Goal: Communication & Community: Connect with others

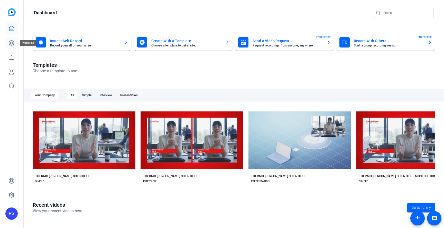
click at [12, 43] on icon at bounding box center [11, 43] width 6 height 6
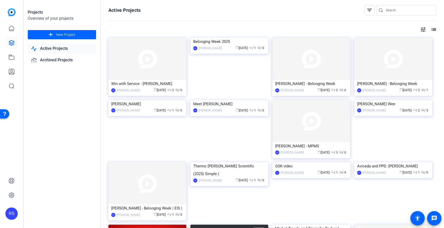
click at [408, 13] on input "Search" at bounding box center [409, 10] width 46 height 6
type input "compliance"
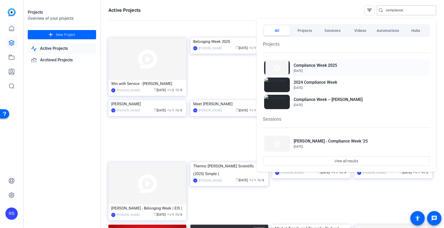
click at [338, 66] on div "Compliance Week 2025 Jul 30, 2025" at bounding box center [346, 67] width 167 height 17
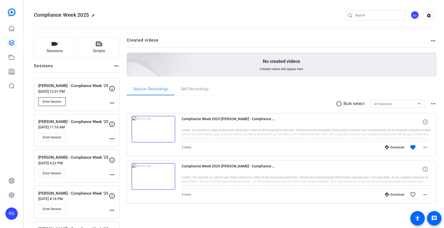
click at [57, 101] on span "Enter Session" at bounding box center [52, 102] width 19 height 4
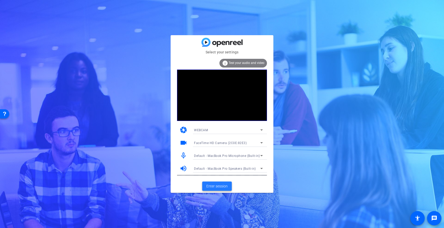
click at [226, 186] on span "Enter session" at bounding box center [216, 186] width 21 height 5
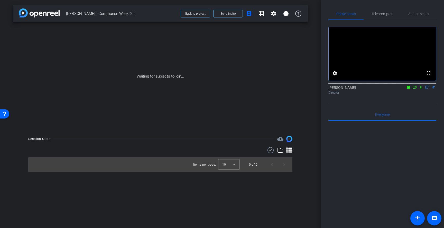
click at [417, 90] on mat-icon at bounding box center [415, 87] width 6 height 5
click at [426, 89] on icon at bounding box center [427, 88] width 4 height 4
click at [229, 13] on span "Send invite" at bounding box center [227, 14] width 15 height 4
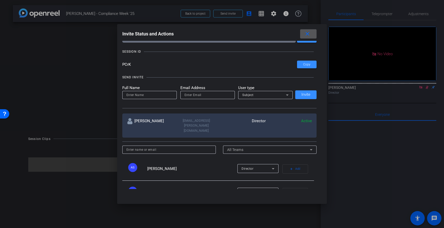
scroll to position [17, 0]
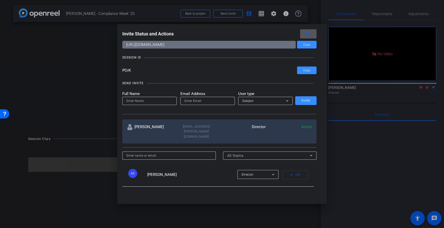
click at [135, 100] on input at bounding box center [149, 101] width 46 height 6
type input "M"
type input "Kristen"
click at [197, 101] on input "email" at bounding box center [207, 101] width 46 height 6
paste input "kristen.zinkowsky@thermofisher.com"
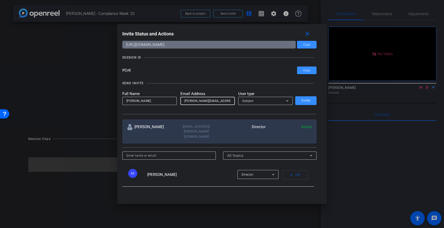
scroll to position [0, 8]
type input "kristen.zinkowsky@thermofisher.com"
click at [155, 100] on input "Kristen" at bounding box center [149, 101] width 46 height 6
type input "Kristen Zinkowsky"
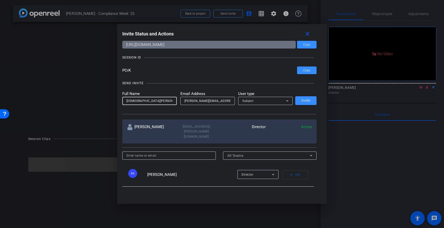
click at [279, 101] on div "Subject" at bounding box center [264, 101] width 44 height 6
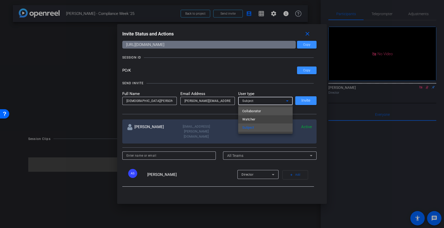
click at [273, 110] on mat-option "Collaborator" at bounding box center [265, 111] width 54 height 8
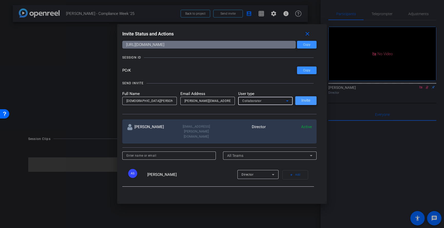
click at [306, 99] on span "Invite" at bounding box center [305, 101] width 9 height 4
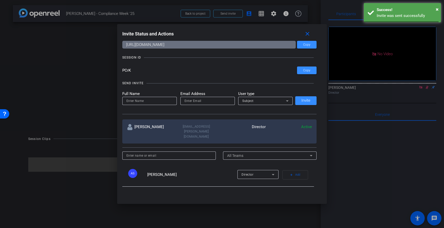
click at [152, 101] on input at bounding box center [149, 101] width 46 height 6
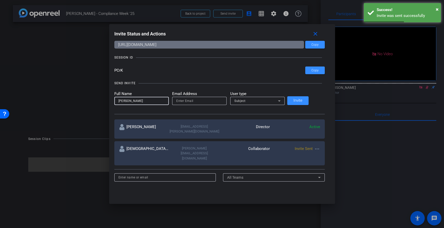
type input "Margot Hannable"
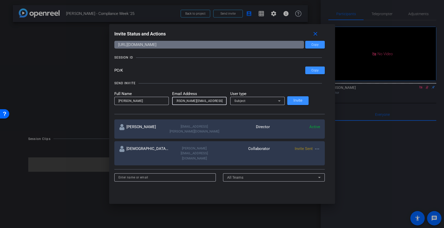
scroll to position [0, 7]
type input "margot.hannable@thermofisher.com"
click at [264, 101] on div "Subject" at bounding box center [256, 101] width 44 height 6
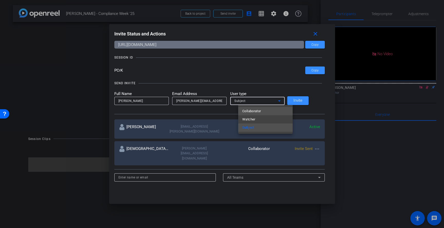
click at [264, 109] on mat-option "Collaborator" at bounding box center [265, 111] width 54 height 8
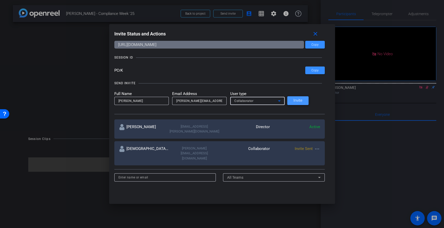
click at [309, 100] on span at bounding box center [297, 101] width 21 height 12
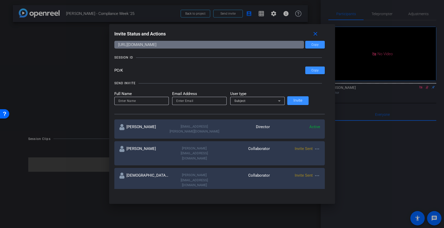
click at [197, 101] on input "email" at bounding box center [199, 101] width 46 height 6
paste input "duncan.edgar@thermofisher.com"
type input "duncan.edgar@thermofisher.com"
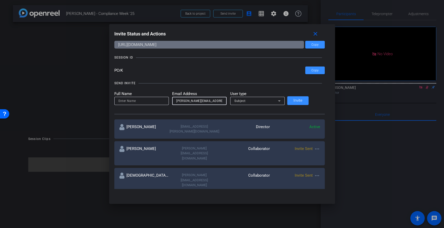
click at [159, 99] on input at bounding box center [141, 101] width 46 height 6
type input "E"
type input "Duncan Edgar"
click at [274, 99] on div "Subject" at bounding box center [256, 101] width 44 height 6
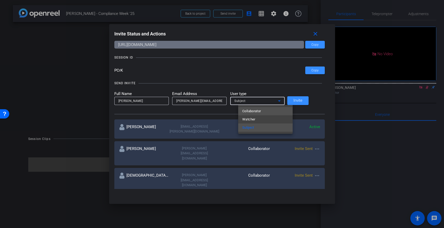
click at [269, 110] on mat-option "Collaborator" at bounding box center [265, 111] width 54 height 8
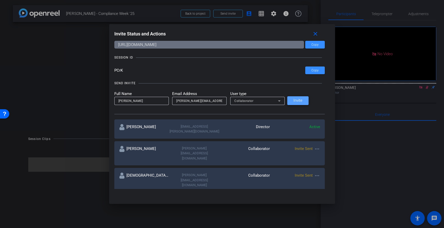
click at [300, 102] on span at bounding box center [297, 101] width 21 height 12
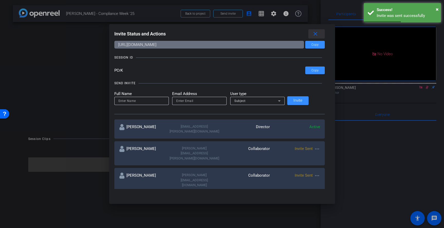
click at [312, 33] on mat-icon "close" at bounding box center [315, 34] width 6 height 6
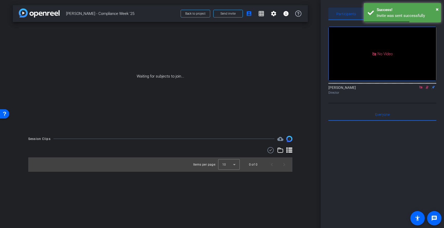
click at [351, 15] on span "Participants" at bounding box center [346, 14] width 20 height 4
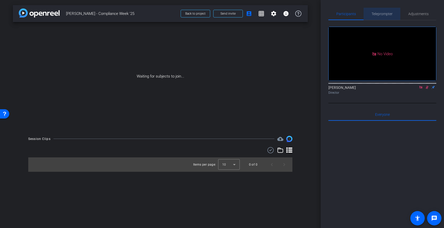
click at [380, 14] on span "Teleprompter" at bounding box center [382, 14] width 21 height 4
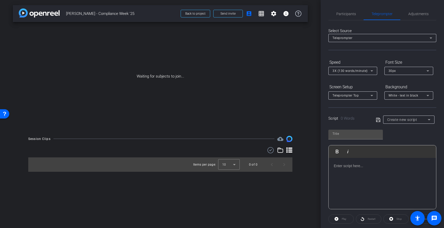
click at [406, 93] on div "White - text in black" at bounding box center [408, 95] width 38 height 6
click at [403, 118] on div "Black - text in white" at bounding box center [404, 116] width 30 height 6
click at [391, 119] on span "Create new script" at bounding box center [402, 120] width 30 height 4
click at [393, 137] on span "Mark Smedley" at bounding box center [400, 138] width 26 height 6
type input "Mark Smedley"
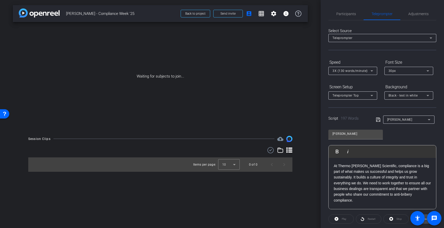
click at [426, 221] on span "Preview" at bounding box center [426, 219] width 10 height 7
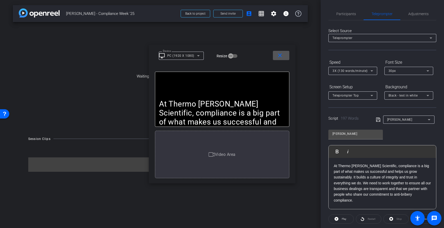
click at [340, 96] on span "Teleprompter Top" at bounding box center [346, 96] width 26 height 4
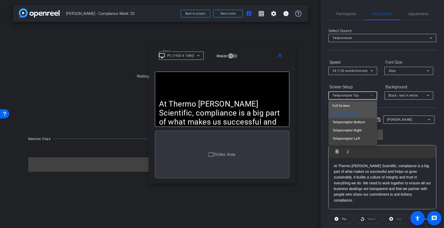
click at [341, 106] on span "Full Screen" at bounding box center [341, 106] width 17 height 6
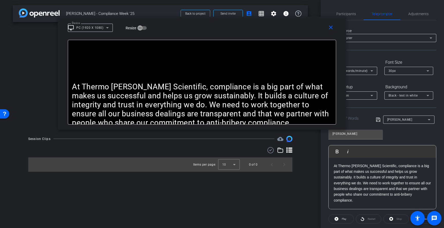
drag, startPoint x: 301, startPoint y: 71, endPoint x: 281, endPoint y: 31, distance: 45.3
click at [281, 31] on div "Device desktop_windows PC (1920 X 1080) Resize" at bounding box center [204, 27] width 272 height 9
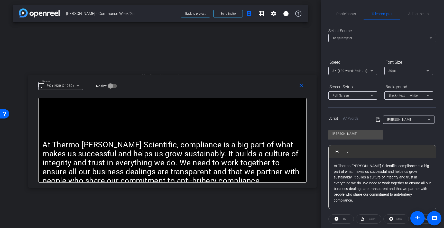
drag, startPoint x: 298, startPoint y: 31, endPoint x: 265, endPoint y: 95, distance: 72.1
click at [265, 90] on div "Device desktop_windows PC (1920 X 1080) Resize" at bounding box center [174, 85] width 272 height 9
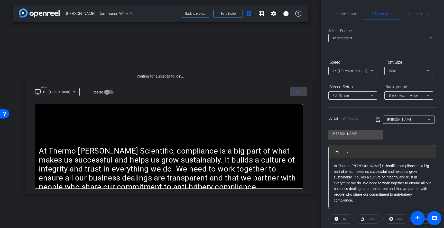
click at [299, 93] on mat-icon "close" at bounding box center [297, 92] width 6 height 6
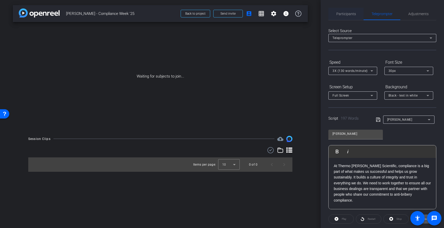
click at [345, 15] on span "Participants" at bounding box center [346, 14] width 20 height 4
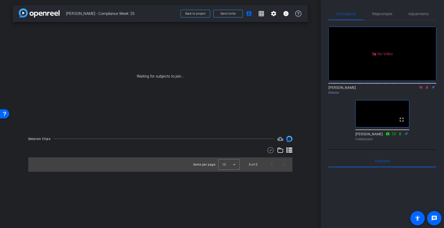
click at [428, 85] on mat-icon at bounding box center [427, 87] width 6 height 5
click at [419, 86] on icon at bounding box center [421, 88] width 4 height 4
click at [421, 89] on icon at bounding box center [421, 87] width 2 height 3
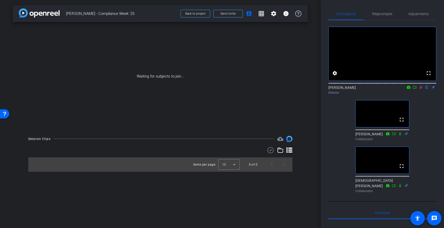
click at [422, 89] on icon at bounding box center [421, 87] width 3 height 3
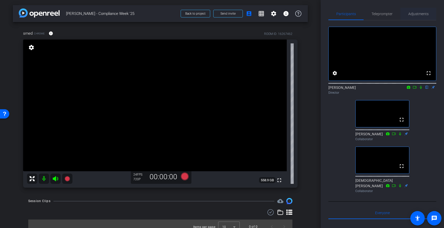
click at [422, 16] on span "Adjustments" at bounding box center [418, 14] width 20 height 12
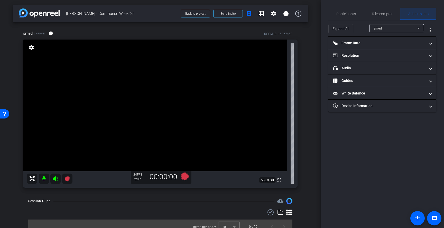
click at [423, 17] on span "Adjustments" at bounding box center [418, 14] width 20 height 12
click at [353, 14] on span "Participants" at bounding box center [346, 14] width 20 height 4
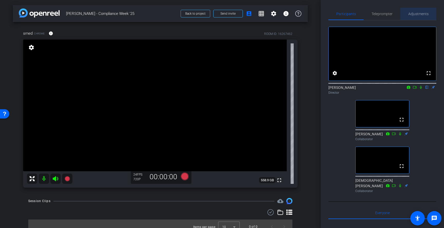
click at [420, 16] on span "Adjustments" at bounding box center [418, 14] width 20 height 12
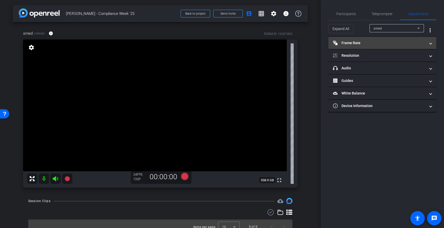
click at [390, 45] on mat-expansion-panel-header "Frame Rate Frame Rate" at bounding box center [382, 43] width 108 height 12
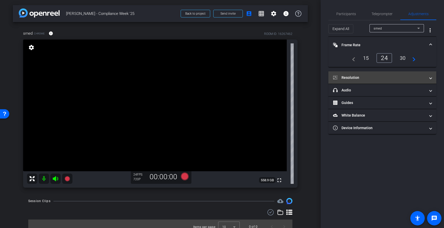
click at [385, 79] on mat-panel-title "Resolution" at bounding box center [379, 77] width 93 height 5
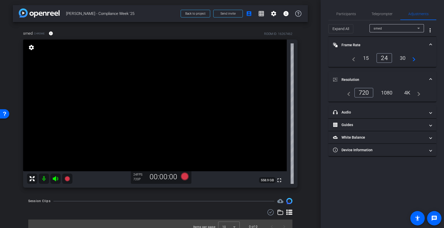
click at [388, 92] on div "1080" at bounding box center [386, 92] width 19 height 9
click at [389, 94] on div "1080" at bounding box center [386, 92] width 19 height 9
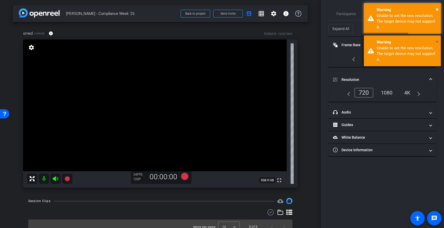
click at [438, 42] on span "×" at bounding box center [437, 42] width 3 height 6
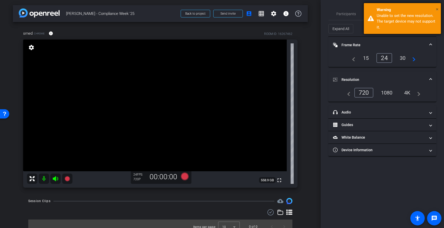
click at [438, 9] on span "×" at bounding box center [437, 9] width 3 height 6
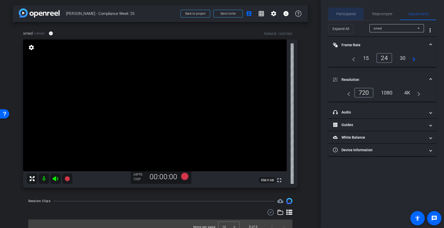
click at [352, 13] on span "Participants" at bounding box center [346, 14] width 20 height 4
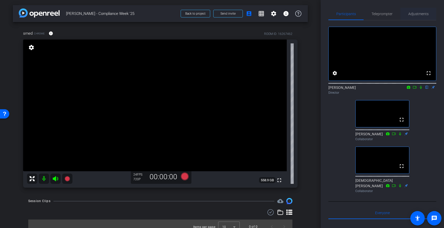
click at [419, 15] on span "Adjustments" at bounding box center [418, 14] width 20 height 4
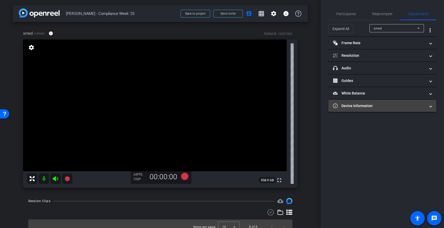
click at [376, 108] on mat-expansion-panel-header "Device Information" at bounding box center [382, 106] width 108 height 12
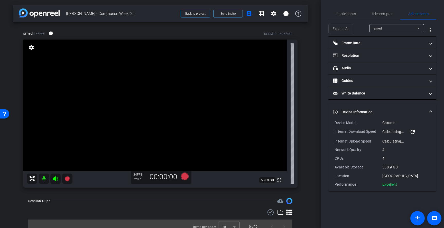
click at [376, 113] on mat-panel-title "Device Information" at bounding box center [379, 111] width 93 height 5
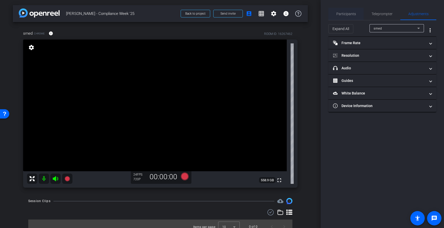
click at [350, 15] on span "Participants" at bounding box center [346, 14] width 20 height 4
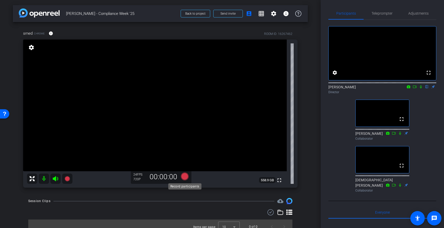
click at [184, 177] on icon at bounding box center [185, 177] width 8 height 8
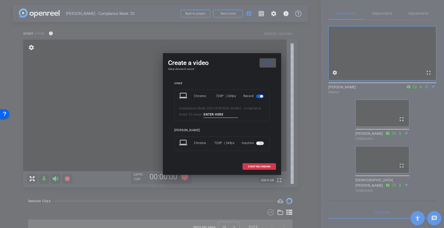
click at [219, 116] on input at bounding box center [221, 115] width 34 height 6
type input "test"
click at [271, 165] on span at bounding box center [259, 167] width 33 height 12
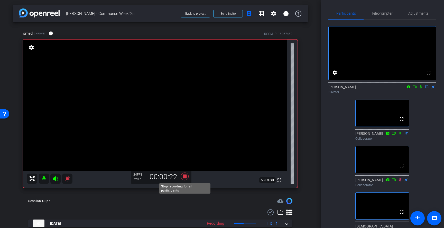
click at [186, 178] on icon at bounding box center [185, 177] width 8 height 8
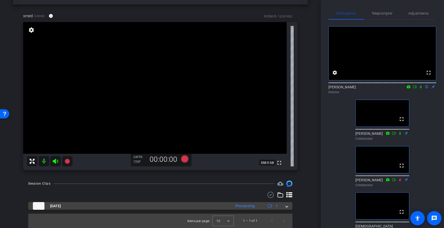
click at [288, 207] on mat-expansion-panel-header "Aug 18, 2025 Processing 1" at bounding box center [160, 206] width 264 height 8
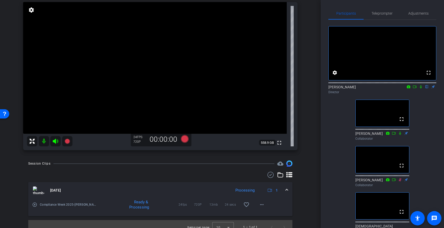
scroll to position [38, 0]
click at [35, 205] on mat-icon "play_circle_outline" at bounding box center [34, 204] width 5 height 5
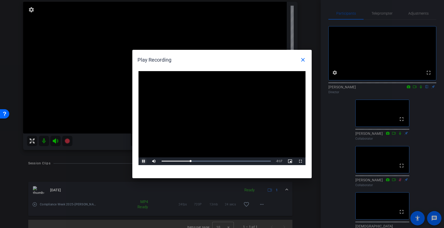
click at [143, 161] on span "Video Player" at bounding box center [144, 161] width 10 height 0
click at [303, 61] on mat-icon "close" at bounding box center [303, 60] width 6 height 6
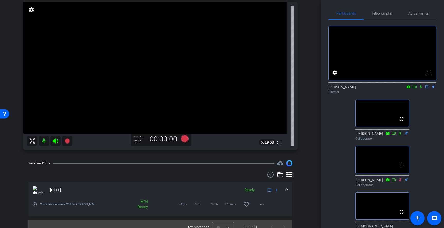
scroll to position [44, 0]
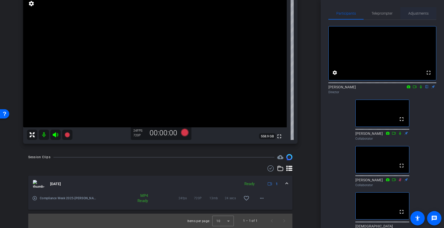
click at [421, 14] on span "Adjustments" at bounding box center [418, 14] width 20 height 4
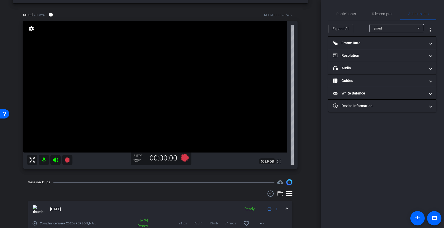
scroll to position [12, 0]
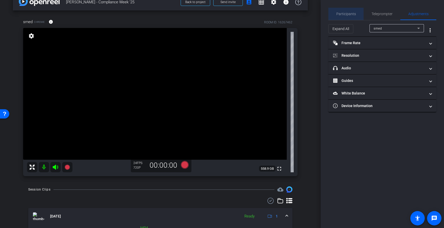
click at [348, 11] on span "Participants" at bounding box center [346, 14] width 20 height 12
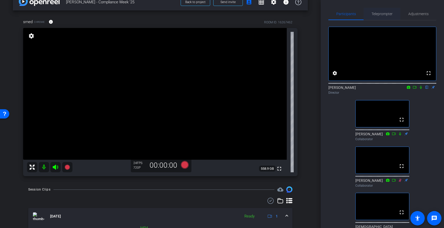
click at [385, 14] on span "Teleprompter" at bounding box center [382, 14] width 21 height 4
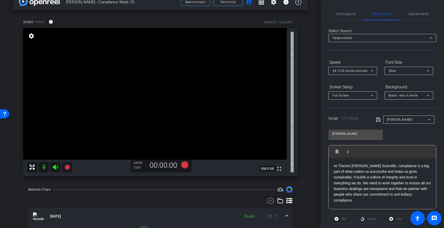
scroll to position [53, 0]
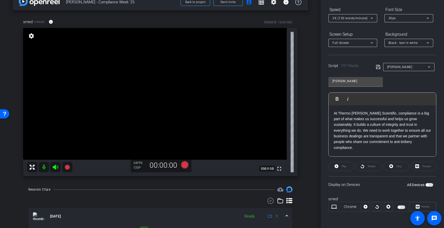
click at [429, 187] on span "button" at bounding box center [430, 185] width 8 height 4
click at [422, 207] on span "Preview" at bounding box center [425, 206] width 9 height 3
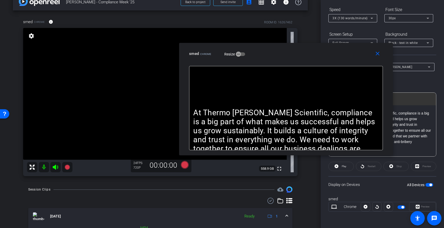
drag, startPoint x: 263, startPoint y: 78, endPoint x: 327, endPoint y: 63, distance: 65.4
click at [327, 63] on div "close smed Chrome Resize" at bounding box center [286, 54] width 214 height 23
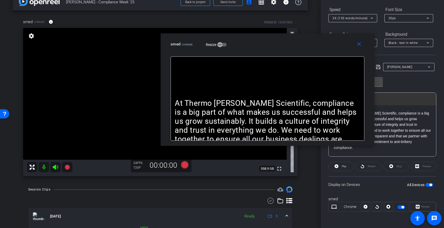
drag, startPoint x: 325, startPoint y: 61, endPoint x: 307, endPoint y: 51, distance: 20.6
click at [307, 51] on div "close smed Chrome Resize" at bounding box center [268, 44] width 214 height 23
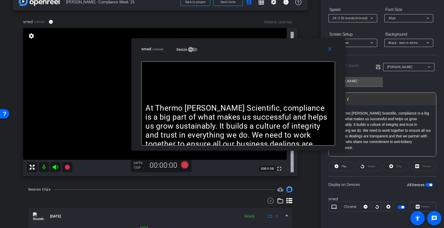
drag, startPoint x: 311, startPoint y: 50, endPoint x: 312, endPoint y: 54, distance: 4.7
click at [282, 54] on div "close smed Chrome Resize" at bounding box center [238, 49] width 214 height 23
click at [407, 18] on div "30px" at bounding box center [408, 18] width 38 height 6
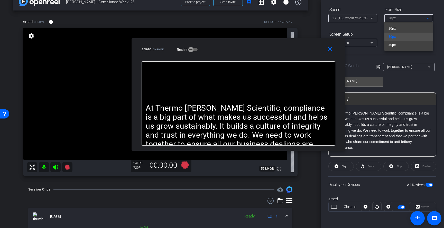
drag, startPoint x: 291, startPoint y: 43, endPoint x: 315, endPoint y: 32, distance: 26.8
click at [317, 30] on div at bounding box center [222, 114] width 444 height 228
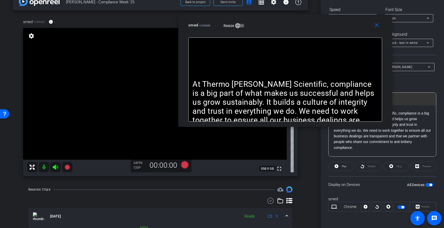
drag, startPoint x: 306, startPoint y: 47, endPoint x: 348, endPoint y: 22, distance: 49.5
click at [348, 22] on div "smed Chrome Resize" at bounding box center [287, 25] width 198 height 9
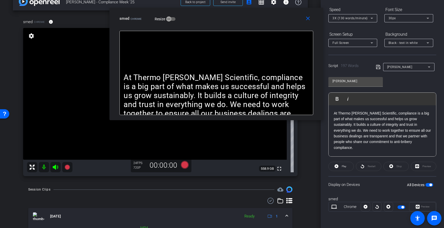
drag, startPoint x: 348, startPoint y: 22, endPoint x: 314, endPoint y: 48, distance: 42.9
click at [283, 16] on div "smed Chrome Resize" at bounding box center [218, 18] width 198 height 9
click at [343, 165] on span "Play" at bounding box center [344, 166] width 5 height 3
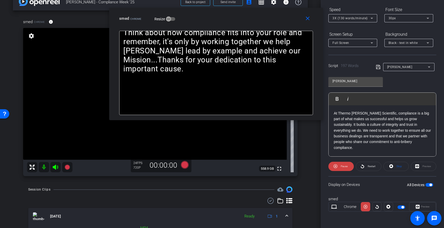
click at [352, 22] on div "3X (130 words/minute)" at bounding box center [353, 18] width 41 height 8
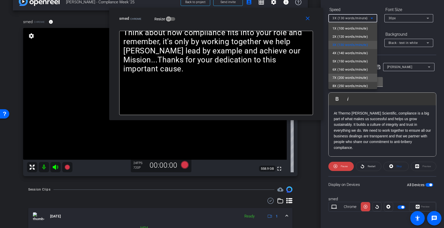
click at [352, 79] on span "7X (200 words/minute)" at bounding box center [350, 78] width 35 height 6
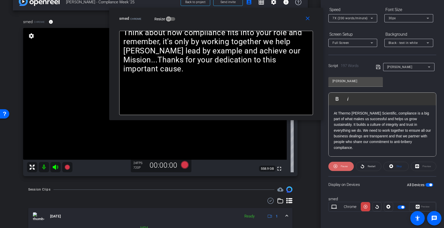
click at [338, 167] on span at bounding box center [340, 166] width 25 height 12
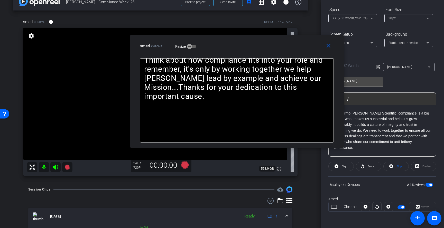
drag, startPoint x: 265, startPoint y: 16, endPoint x: 288, endPoint y: 44, distance: 36.4
click at [285, 43] on div "smed Chrome Resize" at bounding box center [239, 45] width 198 height 9
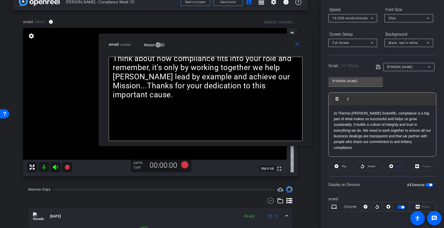
drag, startPoint x: 253, startPoint y: 47, endPoint x: 251, endPoint y: 47, distance: 2.6
click at [251, 47] on div "smed Chrome Resize" at bounding box center [208, 44] width 198 height 9
click at [367, 166] on span "Restart" at bounding box center [370, 166] width 9 height 7
click at [342, 168] on span "Pause" at bounding box center [344, 166] width 7 height 3
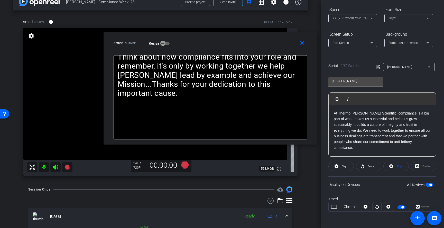
drag, startPoint x: 272, startPoint y: 49, endPoint x: 316, endPoint y: 37, distance: 45.3
click at [294, 41] on div "close smed Chrome Resize" at bounding box center [211, 43] width 214 height 23
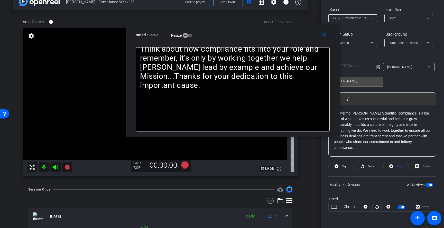
click at [360, 17] on span "7X (200 words/minute)" at bounding box center [350, 18] width 35 height 4
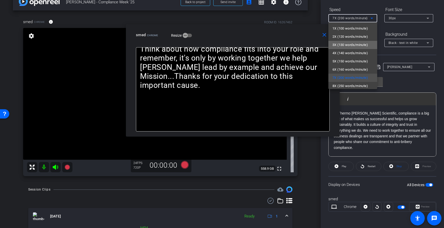
click at [357, 44] on span "3X (130 words/minute)" at bounding box center [350, 45] width 35 height 6
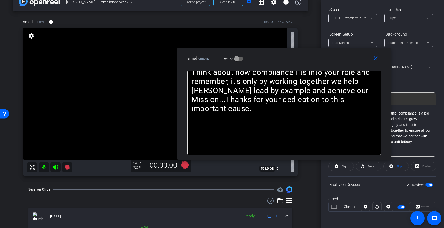
drag, startPoint x: 277, startPoint y: 37, endPoint x: 326, endPoint y: 59, distance: 53.1
click at [326, 59] on div "smed Chrome Resize" at bounding box center [286, 58] width 198 height 9
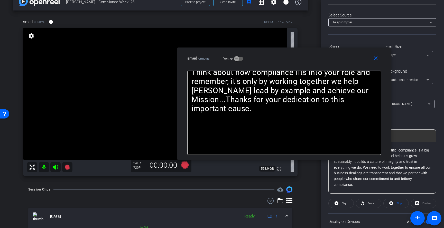
scroll to position [8, 0]
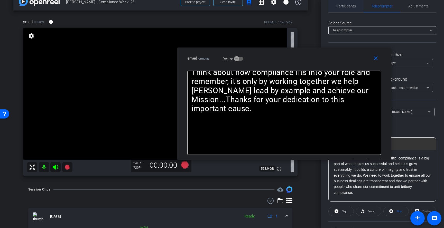
drag, startPoint x: 348, startPoint y: 7, endPoint x: 353, endPoint y: 9, distance: 4.5
click at [348, 7] on span "Participants" at bounding box center [346, 6] width 20 height 4
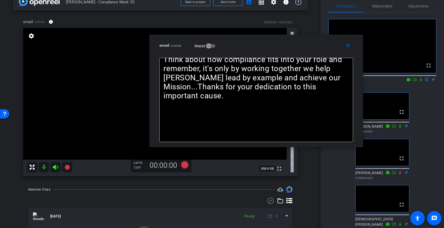
drag, startPoint x: 340, startPoint y: 61, endPoint x: 312, endPoint y: 49, distance: 30.6
click at [312, 49] on div "smed Chrome Resize" at bounding box center [258, 45] width 198 height 9
click at [388, 5] on span "Teleprompter" at bounding box center [382, 6] width 21 height 4
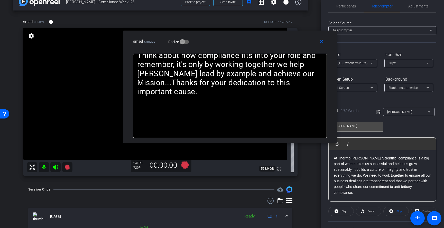
drag, startPoint x: 291, startPoint y: 52, endPoint x: 261, endPoint y: 94, distance: 52.0
click at [265, 48] on div "close smed Chrome Resize" at bounding box center [230, 42] width 214 height 23
click at [185, 166] on icon at bounding box center [185, 165] width 8 height 8
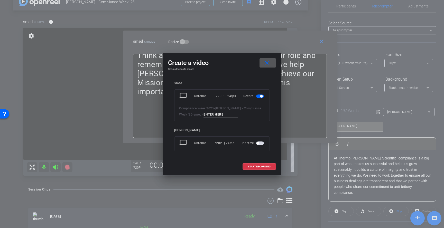
click at [215, 118] on div "laptop Chrome 720P | 24fps Record Compliance Week 2025 - Mark Smedley - Complia…" at bounding box center [222, 105] width 96 height 32
click at [217, 116] on input at bounding box center [221, 115] width 34 height 6
type input "1"
click at [260, 167] on span "START RECORDING" at bounding box center [259, 166] width 23 height 3
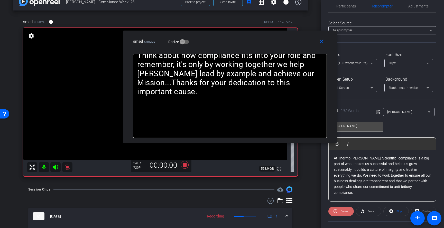
click at [342, 213] on span "Pause" at bounding box center [343, 211] width 8 height 7
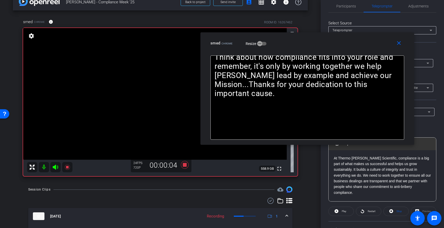
drag, startPoint x: 275, startPoint y: 47, endPoint x: 353, endPoint y: 48, distance: 77.6
click at [353, 48] on div "close smed Chrome Resize" at bounding box center [307, 43] width 214 height 23
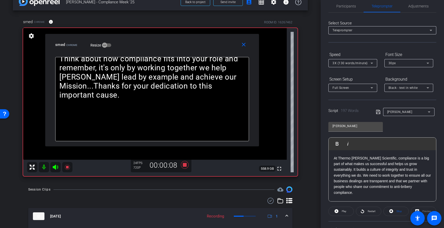
drag, startPoint x: 354, startPoint y: 49, endPoint x: 276, endPoint y: 87, distance: 87.1
click at [199, 50] on div "close smed Chrome Resize" at bounding box center [152, 45] width 214 height 23
click at [348, 214] on span at bounding box center [341, 211] width 25 height 12
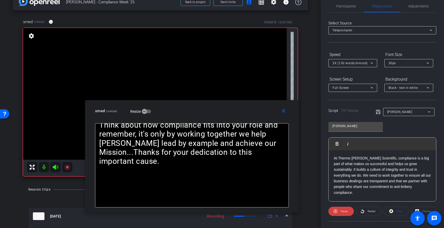
drag, startPoint x: 208, startPoint y: 49, endPoint x: 248, endPoint y: 115, distance: 77.5
click at [248, 115] on div "smed Chrome Resize" at bounding box center [194, 110] width 198 height 9
click at [355, 65] on div "3X (130 words/minute)" at bounding box center [352, 63] width 38 height 6
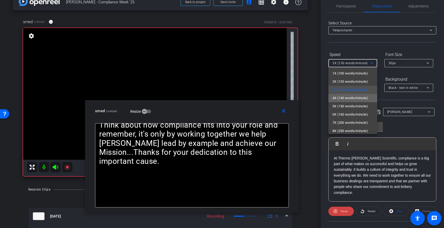
click at [344, 98] on span "4X (140 words/minute)" at bounding box center [350, 98] width 35 height 6
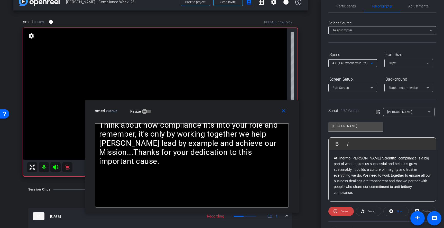
click at [352, 64] on span "4X (140 words/minute)" at bounding box center [350, 63] width 35 height 4
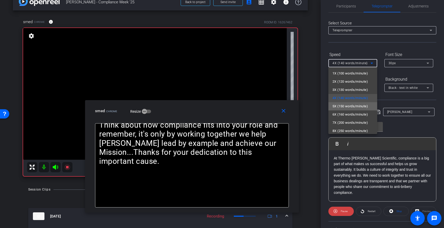
click at [344, 107] on span "5X (150 words/minute)" at bounding box center [350, 106] width 35 height 6
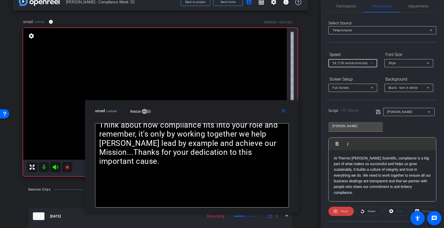
click at [349, 63] on span "5X (150 words/minute)" at bounding box center [350, 63] width 35 height 4
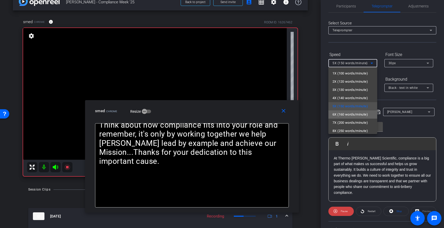
click at [344, 113] on span "6X (160 words/minute)" at bounding box center [350, 115] width 35 height 6
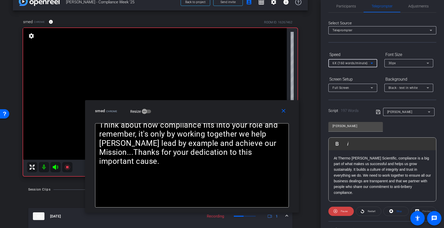
click at [355, 65] on span "6X (160 words/minute)" at bounding box center [350, 63] width 35 height 4
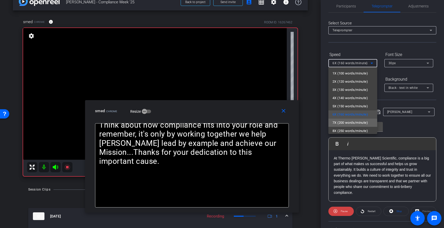
click at [346, 121] on span "7X (200 words/minute)" at bounding box center [350, 123] width 35 height 6
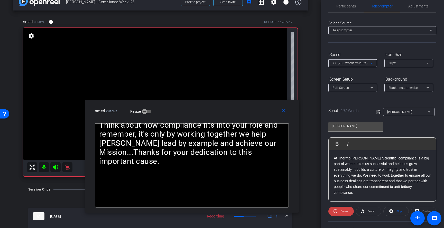
click at [355, 64] on span "7X (200 words/minute)" at bounding box center [350, 63] width 35 height 4
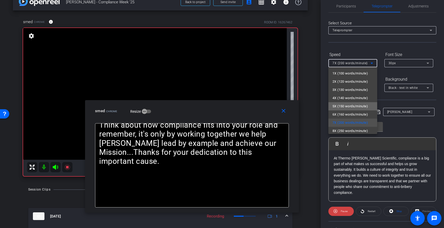
click at [344, 105] on span "5X (150 words/minute)" at bounding box center [350, 106] width 35 height 6
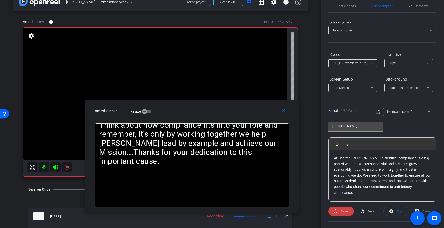
click at [361, 63] on span "5X (150 words/minute)" at bounding box center [350, 63] width 35 height 4
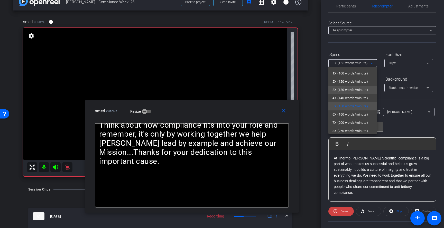
click at [350, 88] on span "3X (130 words/minute)" at bounding box center [350, 90] width 35 height 6
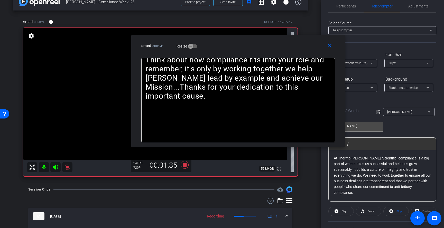
drag, startPoint x: 256, startPoint y: 114, endPoint x: 302, endPoint y: 49, distance: 80.0
click at [302, 49] on div "smed Chrome Resize" at bounding box center [240, 45] width 198 height 9
click at [186, 165] on icon at bounding box center [185, 165] width 8 height 8
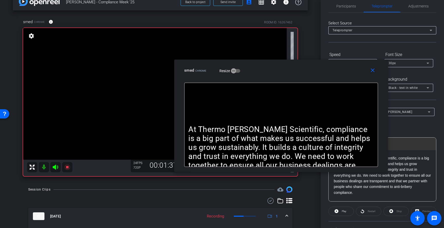
drag, startPoint x: 285, startPoint y: 50, endPoint x: 328, endPoint y: 75, distance: 49.5
click at [328, 75] on div "close smed Chrome Resize" at bounding box center [281, 71] width 214 height 23
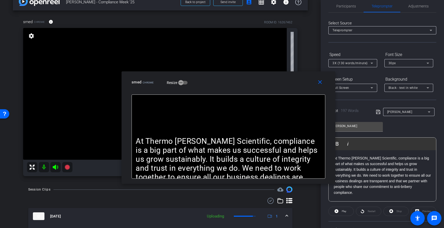
drag, startPoint x: 333, startPoint y: 73, endPoint x: 271, endPoint y: 90, distance: 64.0
click at [271, 87] on div "smed Chrome Resize" at bounding box center [231, 82] width 198 height 9
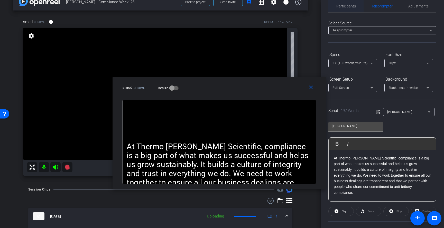
click at [347, 6] on span "Participants" at bounding box center [346, 6] width 20 height 4
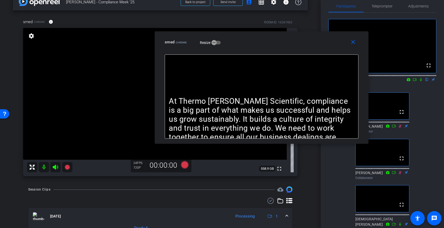
drag, startPoint x: 270, startPoint y: 97, endPoint x: 311, endPoint y: 51, distance: 61.5
click at [311, 51] on div "close smed Chrome Resize" at bounding box center [262, 42] width 214 height 23
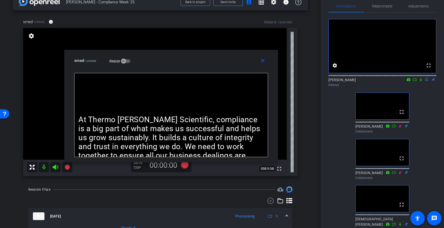
drag, startPoint x: 311, startPoint y: 51, endPoint x: 222, endPoint y: 70, distance: 91.5
click at [221, 70] on div "close smed Chrome Resize" at bounding box center [171, 61] width 214 height 23
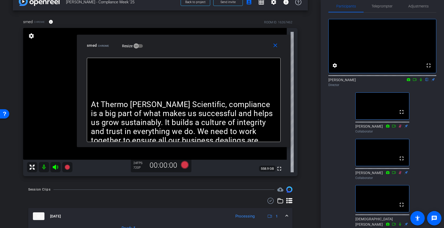
drag, startPoint x: 200, startPoint y: 67, endPoint x: 213, endPoint y: 51, distance: 20.1
click at [213, 51] on div "close smed Chrome Resize" at bounding box center [184, 46] width 214 height 23
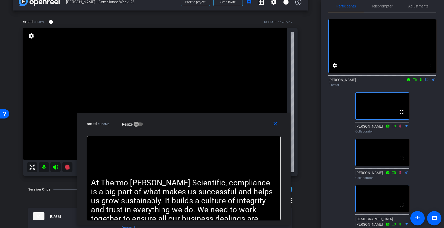
drag, startPoint x: 215, startPoint y: 48, endPoint x: 215, endPoint y: 127, distance: 78.4
click at [215, 127] on div "smed Chrome Resize" at bounding box center [186, 123] width 198 height 9
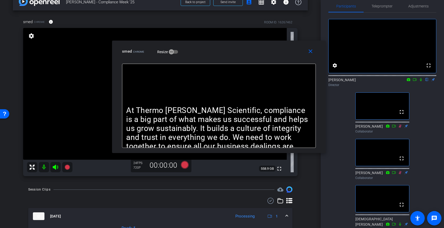
drag, startPoint x: 215, startPoint y: 129, endPoint x: 250, endPoint y: 57, distance: 80.2
click at [250, 57] on div "close smed Chrome Resize" at bounding box center [219, 52] width 214 height 23
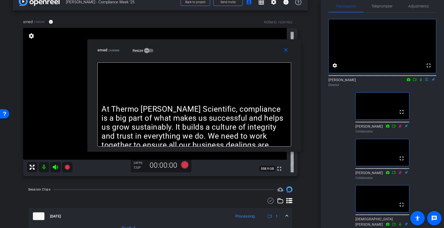
drag, startPoint x: 250, startPoint y: 57, endPoint x: 227, endPoint y: 55, distance: 23.7
click at [227, 55] on div "close smed Chrome Resize" at bounding box center [194, 50] width 214 height 23
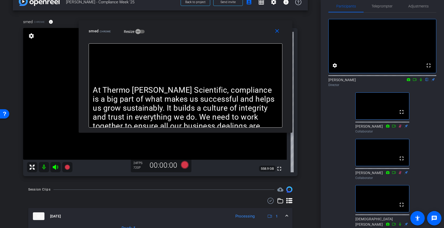
drag, startPoint x: 226, startPoint y: 51, endPoint x: 217, endPoint y: 32, distance: 21.3
click at [217, 32] on div "smed Chrome Resize" at bounding box center [188, 30] width 198 height 9
click at [185, 166] on icon at bounding box center [185, 165] width 8 height 8
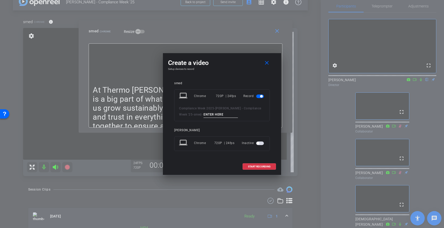
click at [211, 115] on input at bounding box center [221, 115] width 34 height 6
type input "2"
click at [263, 167] on span "START RECORDING" at bounding box center [259, 166] width 23 height 3
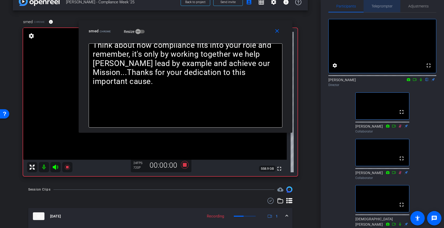
click at [383, 7] on span "Teleprompter" at bounding box center [382, 6] width 21 height 4
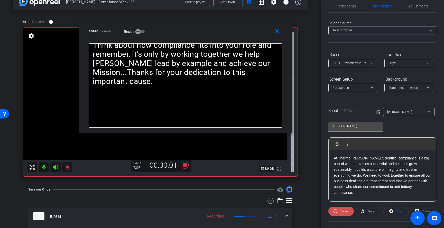
click at [347, 209] on span "Pause" at bounding box center [343, 211] width 8 height 7
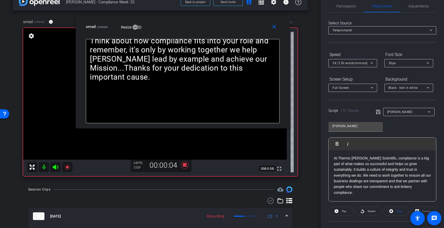
drag, startPoint x: 224, startPoint y: 35, endPoint x: 222, endPoint y: 24, distance: 10.7
click at [222, 24] on div "smed Chrome Resize" at bounding box center [185, 26] width 198 height 9
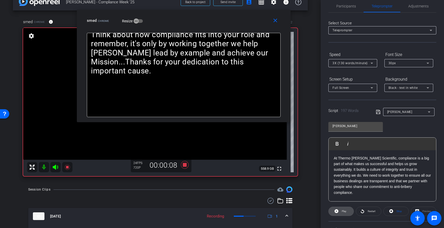
click at [344, 213] on span "Play" at bounding box center [344, 211] width 5 height 3
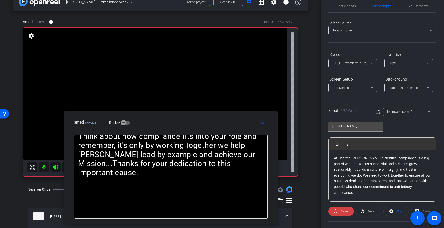
drag, startPoint x: 231, startPoint y: 24, endPoint x: 218, endPoint y: 126, distance: 102.6
click at [218, 126] on div "smed Chrome Resize" at bounding box center [173, 122] width 198 height 9
click at [347, 64] on span "3X (130 words/minute)" at bounding box center [350, 63] width 35 height 4
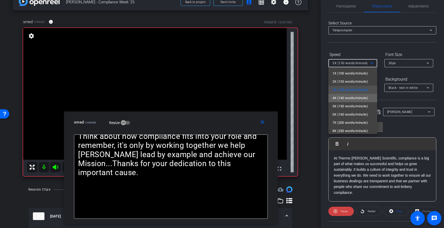
click at [340, 100] on span "4X (140 words/minute)" at bounding box center [350, 98] width 35 height 6
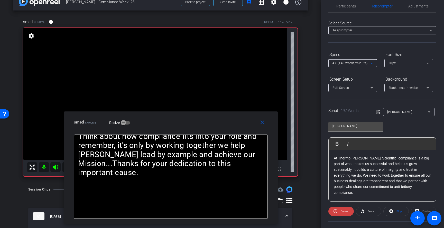
click at [356, 64] on span "4X (140 words/minute)" at bounding box center [350, 63] width 35 height 4
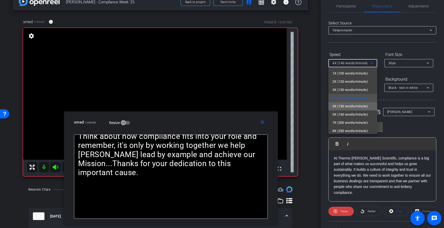
click at [347, 106] on span "5X (150 words/minute)" at bounding box center [350, 106] width 35 height 6
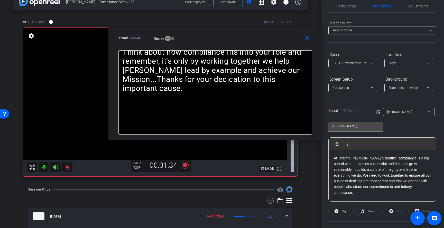
drag, startPoint x: 231, startPoint y: 125, endPoint x: 275, endPoint y: 41, distance: 95.2
click at [275, 41] on div "smed Chrome Resize" at bounding box center [217, 37] width 198 height 9
click at [186, 165] on icon at bounding box center [185, 165] width 8 height 8
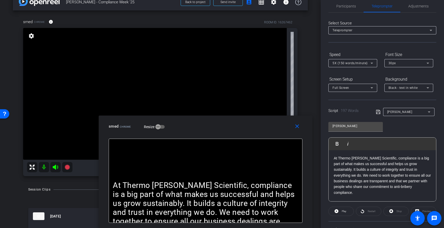
drag, startPoint x: 258, startPoint y: 39, endPoint x: 248, endPoint y: 138, distance: 99.4
click at [248, 138] on div "close smed Chrome Resize" at bounding box center [206, 127] width 214 height 23
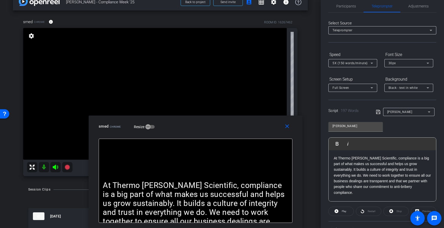
drag, startPoint x: 252, startPoint y: 134, endPoint x: 241, endPoint y: 140, distance: 12.3
click at [241, 140] on div "close smed Chrome Resize At Thermo Fisher Scientific, compliance is a big part …" at bounding box center [196, 172] width 214 height 113
click at [342, 8] on span "Participants" at bounding box center [346, 6] width 20 height 4
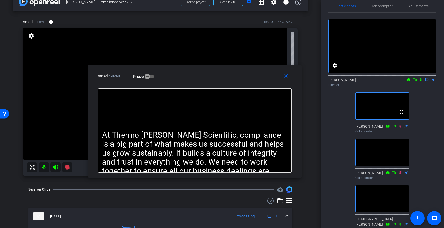
drag, startPoint x: 227, startPoint y: 132, endPoint x: 227, endPoint y: 82, distance: 50.4
click at [227, 82] on div "close smed Chrome Resize" at bounding box center [195, 76] width 214 height 23
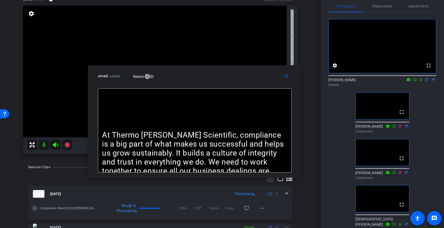
scroll to position [38, 0]
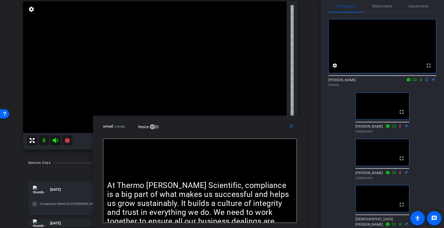
drag, startPoint x: 223, startPoint y: 78, endPoint x: 228, endPoint y: 132, distance: 54.0
click at [228, 132] on div "close smed Chrome Resize" at bounding box center [200, 127] width 214 height 23
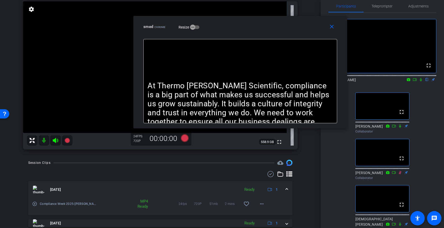
drag, startPoint x: 241, startPoint y: 132, endPoint x: 269, endPoint y: 42, distance: 94.7
click at [269, 39] on div "close smed Chrome Resize" at bounding box center [240, 27] width 214 height 23
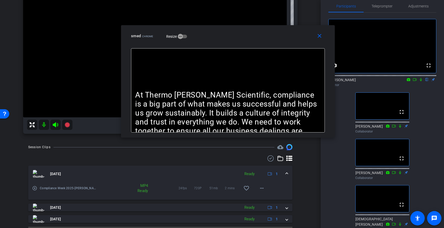
scroll to position [67, 0]
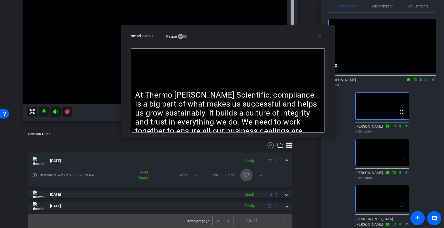
click at [249, 175] on mat-icon "favorite_border" at bounding box center [246, 175] width 6 height 6
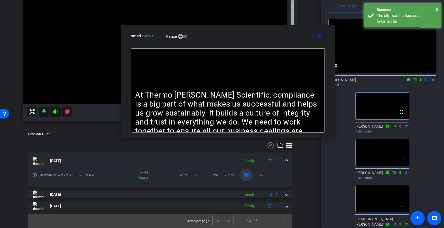
scroll to position [0, 0]
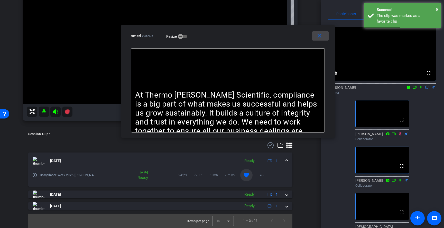
click at [320, 36] on mat-icon "close" at bounding box center [319, 36] width 6 height 6
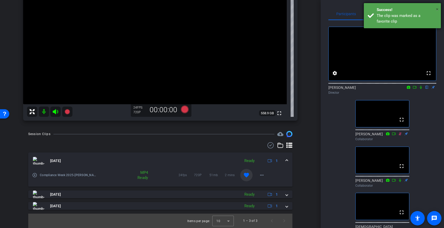
click at [437, 10] on span "×" at bounding box center [437, 9] width 3 height 6
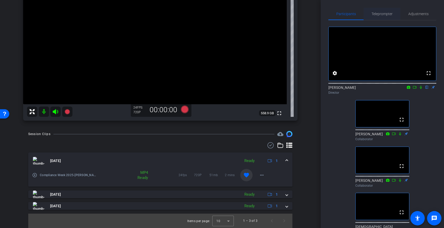
click at [389, 13] on span "Teleprompter" at bounding box center [382, 14] width 21 height 4
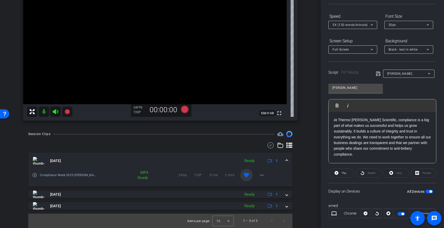
scroll to position [53, 0]
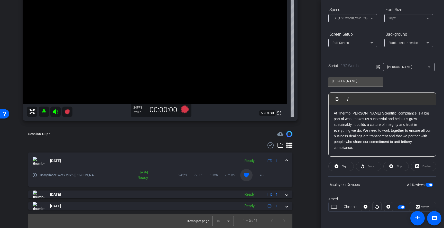
click at [431, 185] on span "button" at bounding box center [430, 185] width 3 height 3
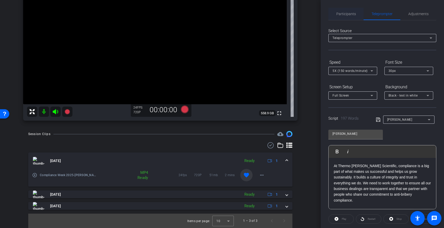
click at [348, 11] on span "Participants" at bounding box center [346, 14] width 20 height 12
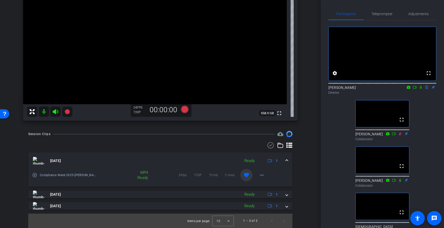
scroll to position [5, 0]
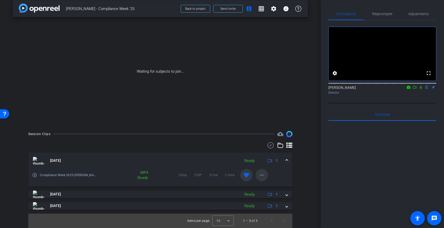
click at [261, 174] on mat-icon "more_horiz" at bounding box center [262, 175] width 6 height 6
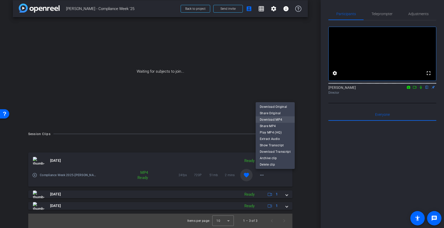
click at [284, 121] on span "Download MP4" at bounding box center [275, 120] width 31 height 6
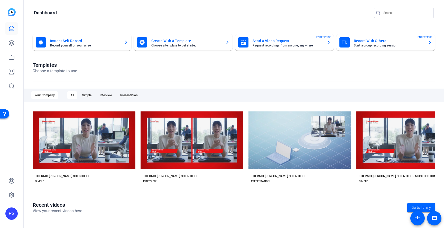
click at [393, 19] on div at bounding box center [404, 21] width 60 height 6
click at [395, 15] on input "Search" at bounding box center [406, 13] width 46 height 6
type input "compliance"
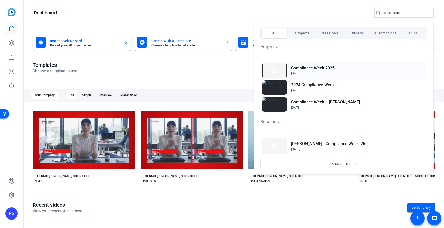
click at [329, 70] on h2 "Compliance Week 2025" at bounding box center [312, 68] width 43 height 6
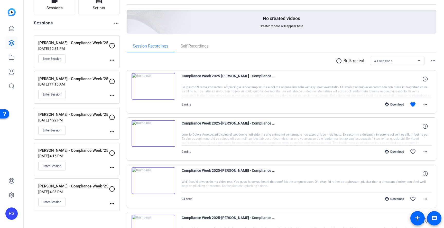
scroll to position [45, 0]
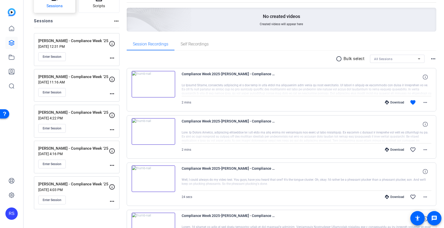
click at [61, 8] on span "Sessions" at bounding box center [55, 6] width 16 height 6
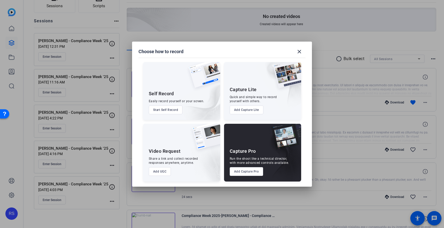
click at [255, 170] on button "Add Capture Pro" at bounding box center [247, 171] width 34 height 9
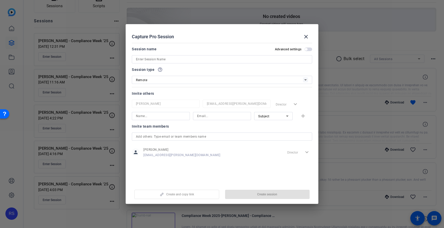
click at [214, 59] on input at bounding box center [222, 59] width 172 height 6
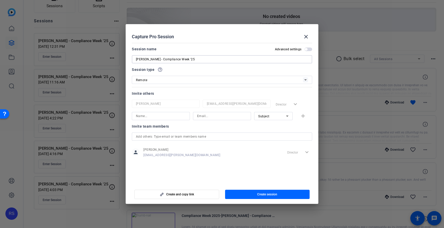
click at [173, 60] on input "[PERSON_NAME] - Compliance Week '25" at bounding box center [222, 59] width 172 height 6
type input "[PERSON_NAME] - Compliance Week '25"
click at [261, 195] on span "Create session" at bounding box center [267, 194] width 20 height 4
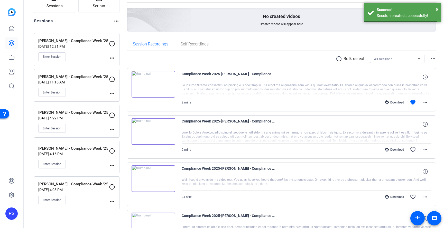
scroll to position [37, 0]
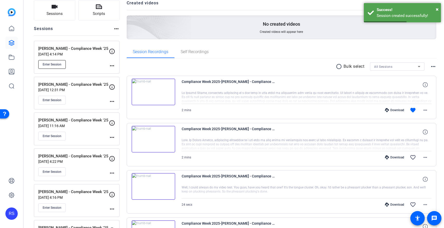
click at [59, 64] on span "Enter Session" at bounding box center [52, 64] width 19 height 4
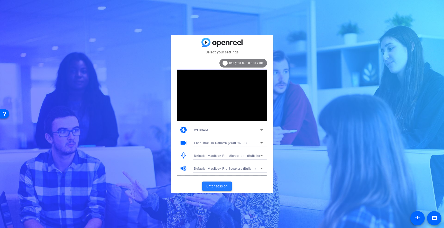
click at [224, 187] on span "Enter session" at bounding box center [216, 186] width 21 height 5
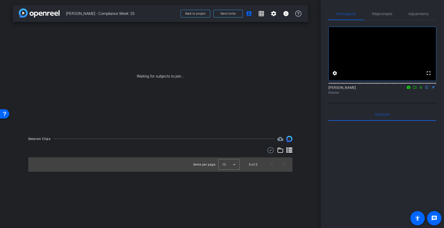
click at [421, 85] on div at bounding box center [382, 83] width 108 height 4
click at [421, 95] on div "[PERSON_NAME] flip Director" at bounding box center [382, 90] width 108 height 10
click at [421, 89] on icon at bounding box center [421, 87] width 2 height 3
click at [413, 89] on icon at bounding box center [415, 88] width 4 height 4
click at [224, 14] on span "Send invite" at bounding box center [227, 14] width 15 height 4
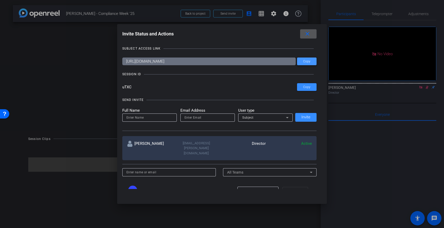
click at [314, 62] on span at bounding box center [307, 61] width 20 height 12
click at [310, 32] on mat-icon "close" at bounding box center [307, 34] width 6 height 6
